Goal: Information Seeking & Learning: Find specific fact

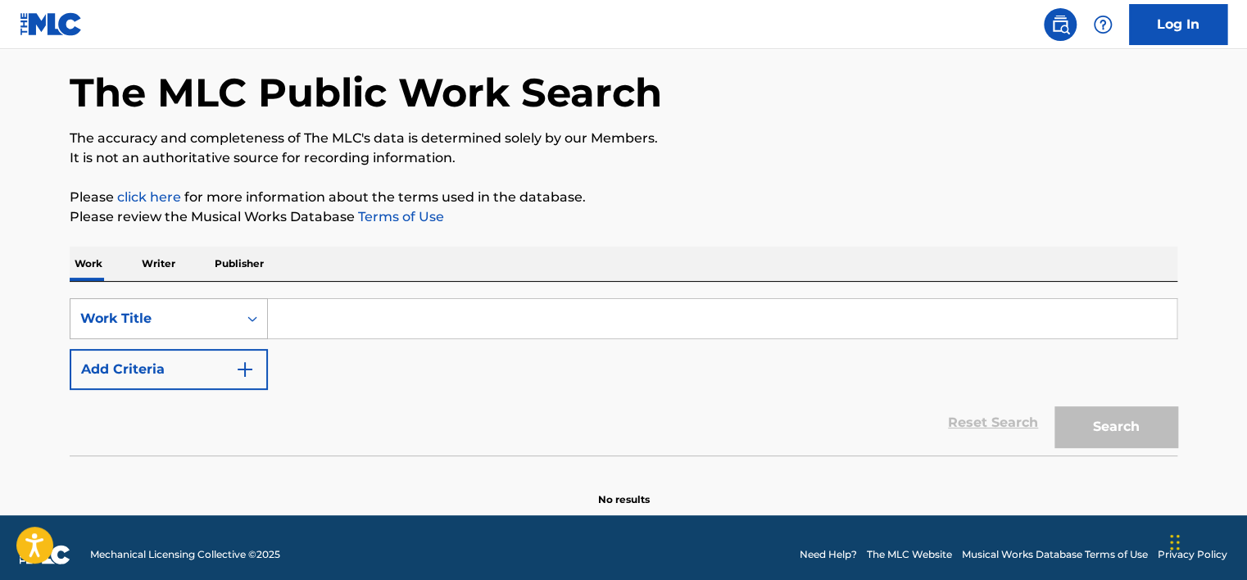
click at [199, 312] on div "Work Title" at bounding box center [153, 318] width 167 height 31
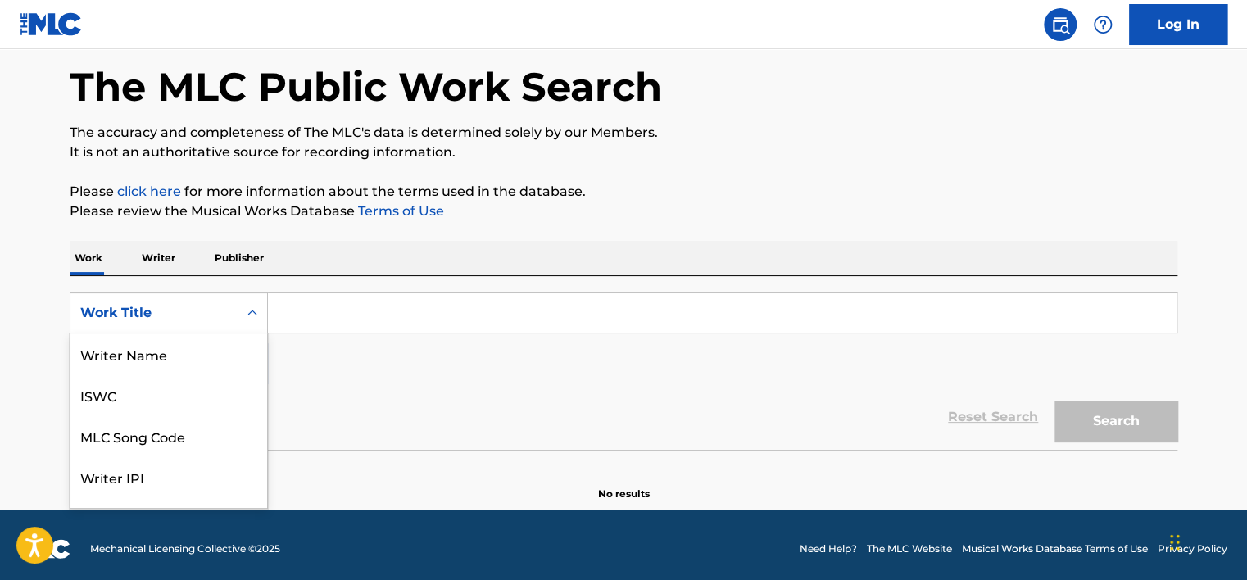
scroll to position [82, 0]
drag, startPoint x: 176, startPoint y: 351, endPoint x: 221, endPoint y: 337, distance: 46.9
click at [176, 349] on div "MLC Song Code" at bounding box center [168, 353] width 197 height 41
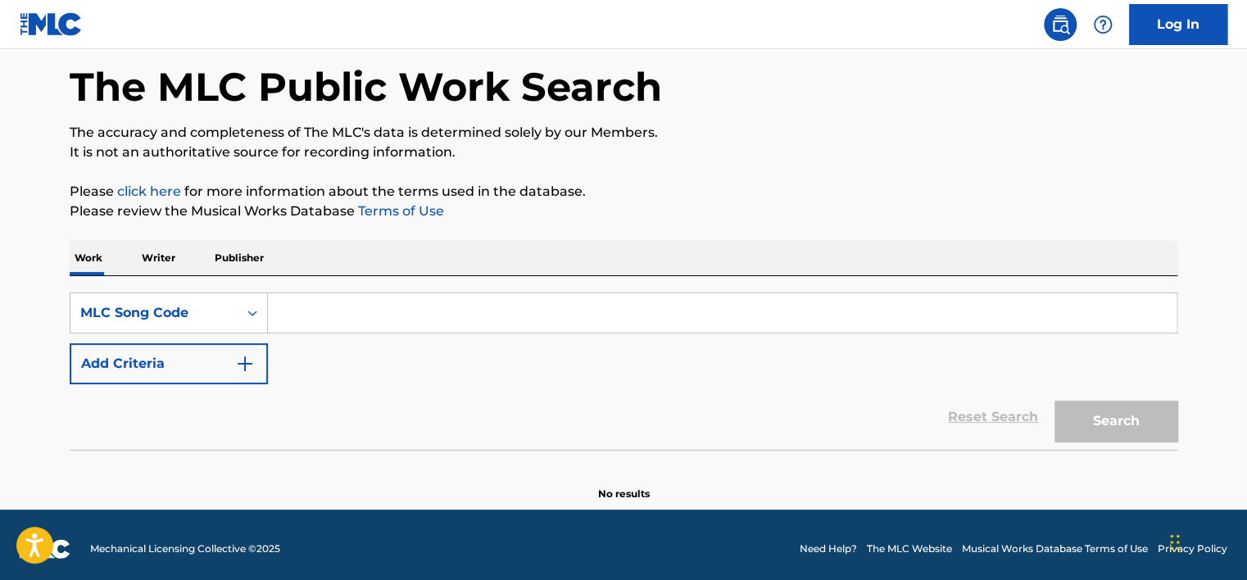
click at [319, 308] on input "Search Form" at bounding box center [722, 312] width 908 height 39
paste input "IC4EIP"
type input "IC4EIP"
click at [1054, 400] on button "Search" at bounding box center [1115, 420] width 123 height 41
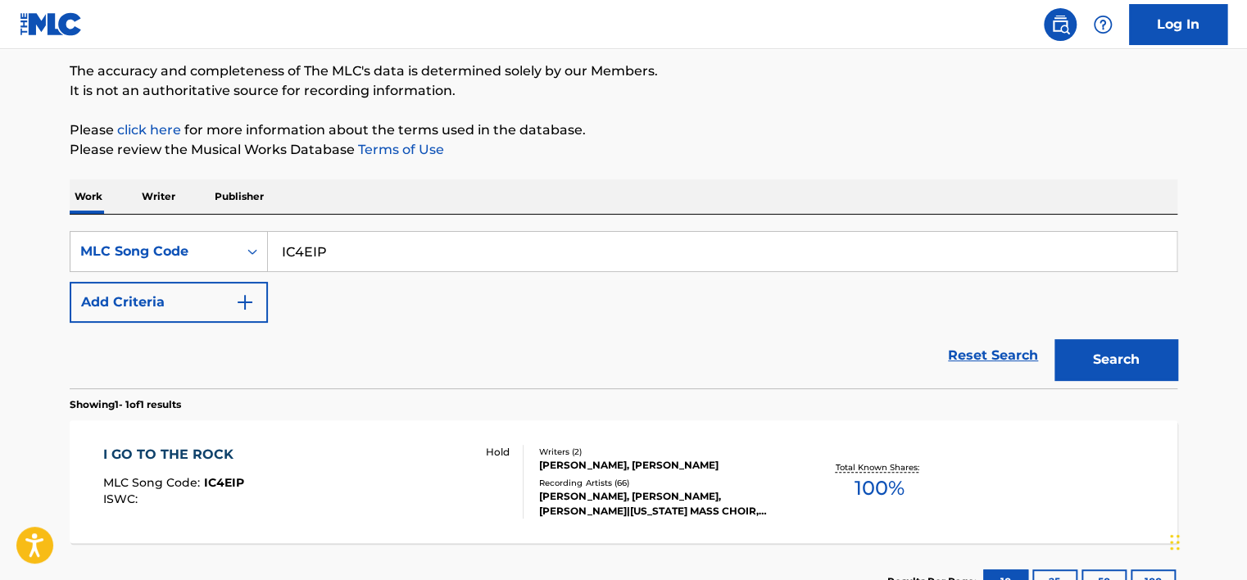
scroll to position [260, 0]
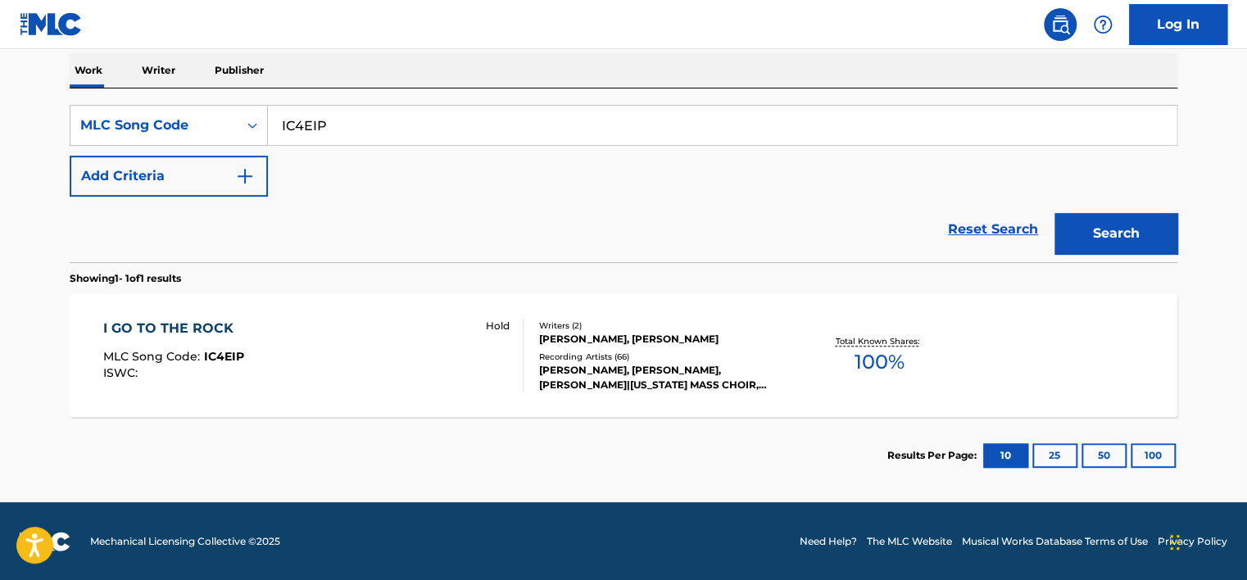
click at [396, 357] on div "I GO TO THE ROCK MLC Song Code : IC4EIP ISWC : Hold" at bounding box center [313, 356] width 421 height 74
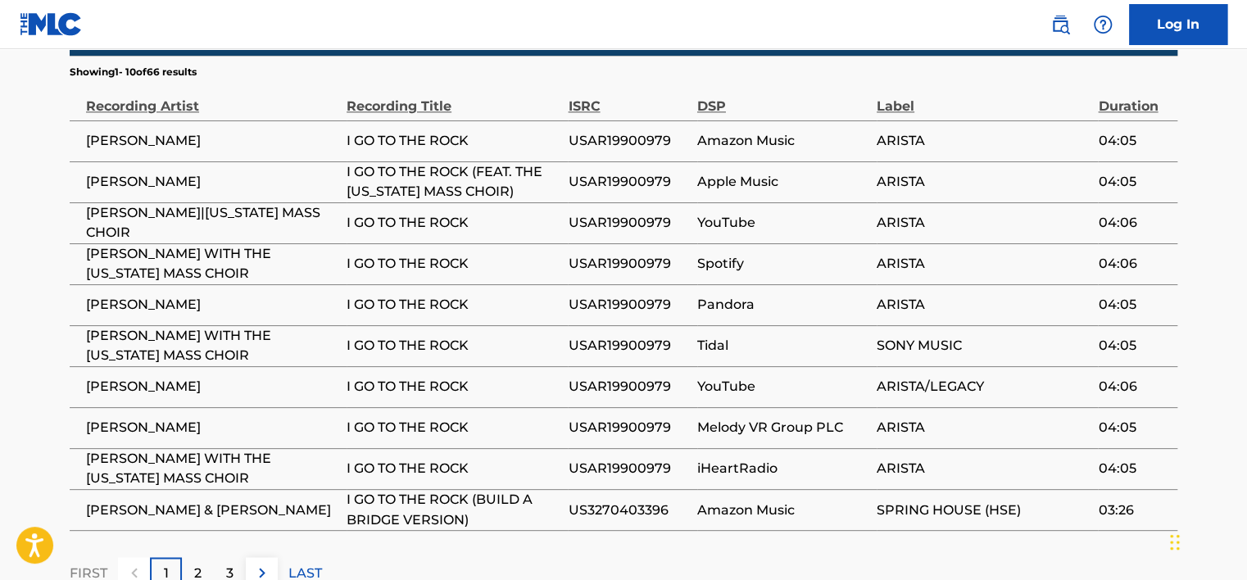
scroll to position [1048, 0]
drag, startPoint x: 667, startPoint y: 262, endPoint x: 563, endPoint y: 260, distance: 104.8
click at [563, 260] on tr "[PERSON_NAME] WITH THE [US_STATE] MASS CHOIR I GO TO THE ROCK USAR19900979 Spot…" at bounding box center [623, 263] width 1107 height 41
copy tr "USAR19900979"
